Goal: Information Seeking & Learning: Check status

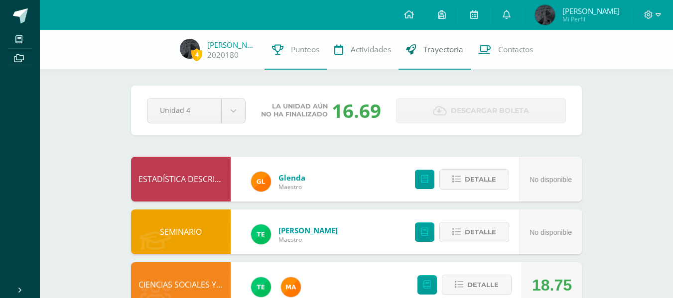
click at [452, 66] on link "Trayectoria" at bounding box center [435, 50] width 72 height 40
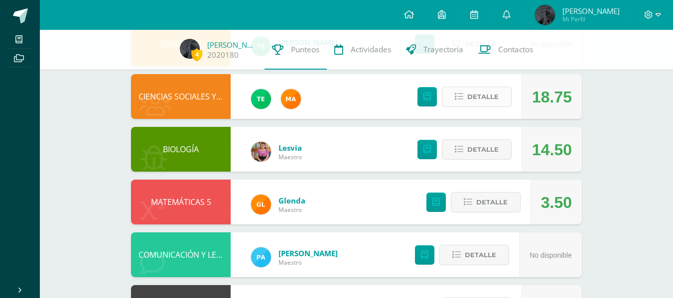
scroll to position [189, 0]
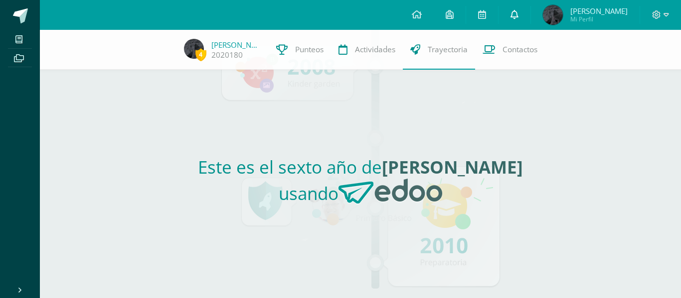
click at [513, 9] on link at bounding box center [514, 15] width 32 height 30
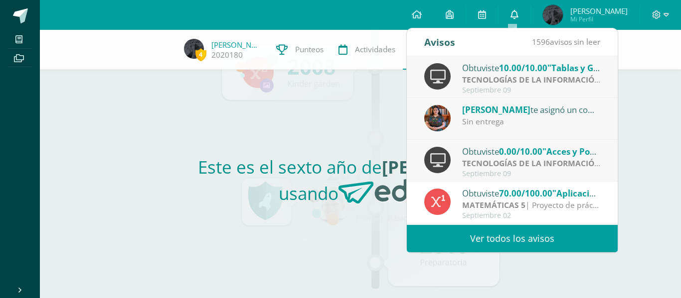
click at [510, 19] on span at bounding box center [514, 14] width 8 height 11
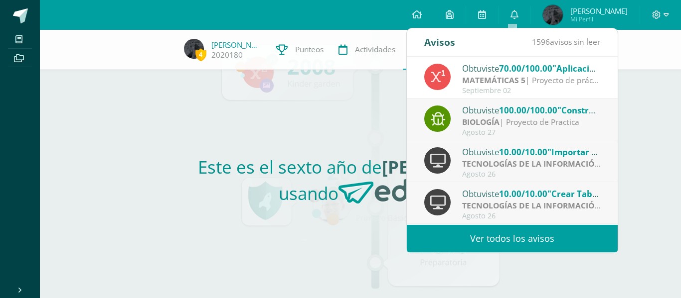
scroll to position [126, 0]
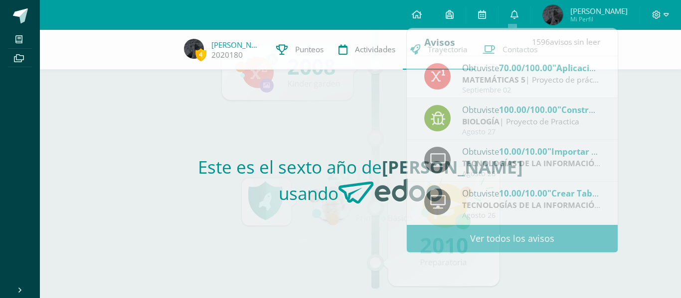
click at [634, 135] on div "4 Veronica Chiroy 2020180 Punteos Actividades Trayectoria Contactos Este es el …" at bounding box center [360, 164] width 641 height 269
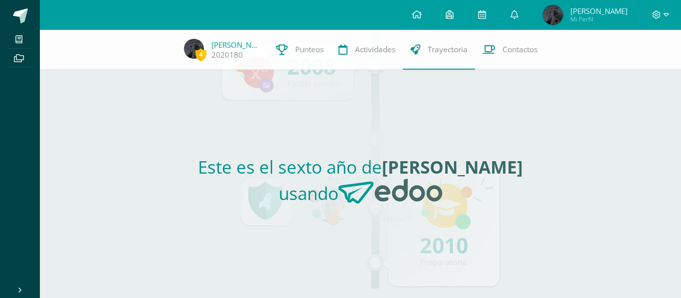
click at [605, 9] on span "[PERSON_NAME]" at bounding box center [598, 11] width 57 height 10
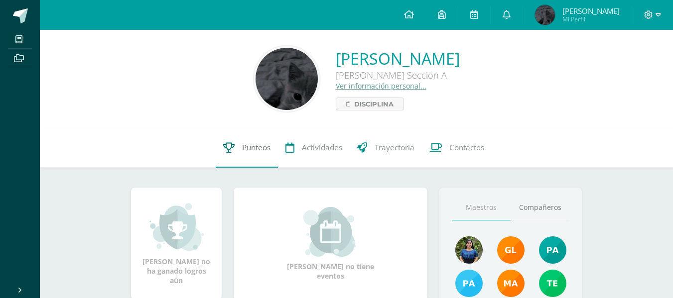
click at [253, 151] on span "Punteos" at bounding box center [256, 148] width 28 height 10
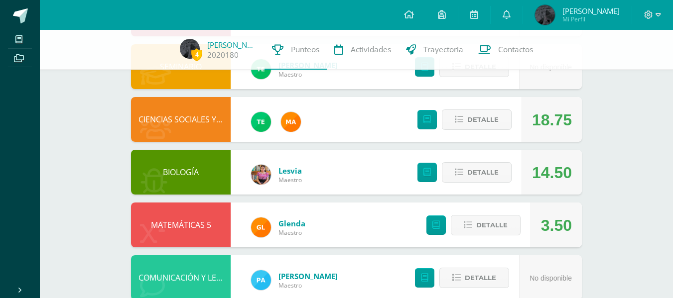
scroll to position [166, 0]
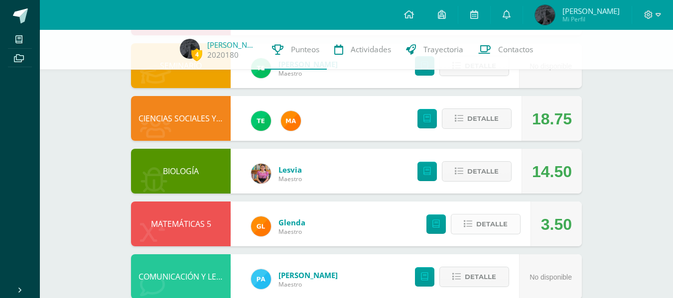
click at [497, 221] on span "Detalle" at bounding box center [491, 224] width 31 height 18
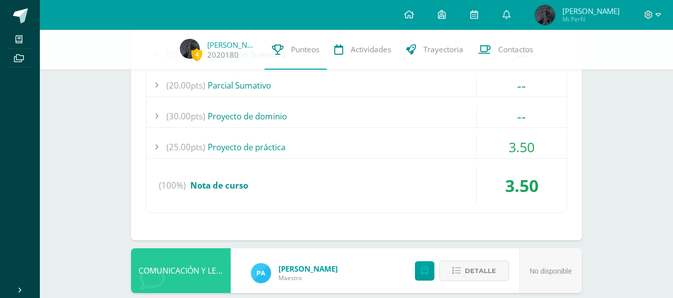
scroll to position [433, 0]
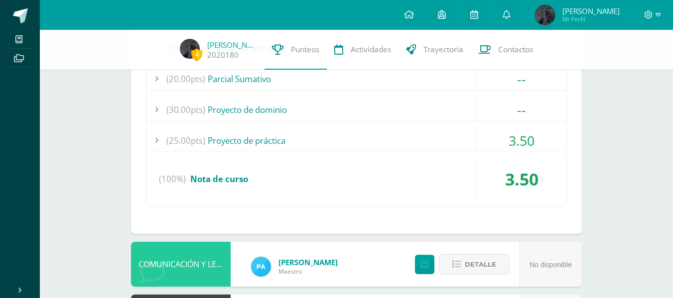
click at [274, 146] on div "(25.00pts) Proyecto de práctica" at bounding box center [356, 141] width 420 height 22
